Goal: Obtain resource: Obtain resource

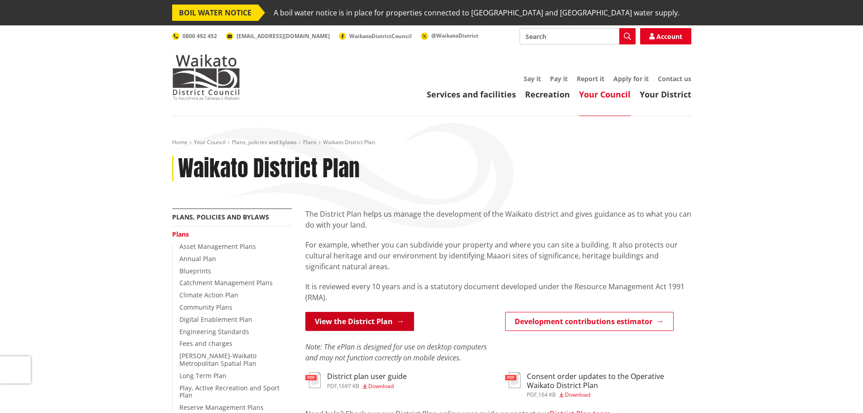
click at [350, 320] on link "View the District Plan" at bounding box center [359, 321] width 109 height 19
click at [375, 327] on link "View the District Plan" at bounding box center [359, 321] width 109 height 19
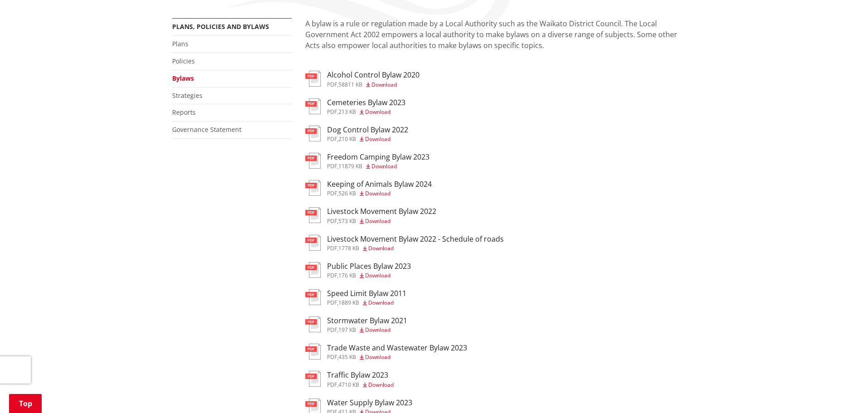
scroll to position [189, 0]
click at [361, 183] on h3 "Keeping of Animals Bylaw 2024" at bounding box center [379, 185] width 105 height 9
